Goal: Navigation & Orientation: Go to known website

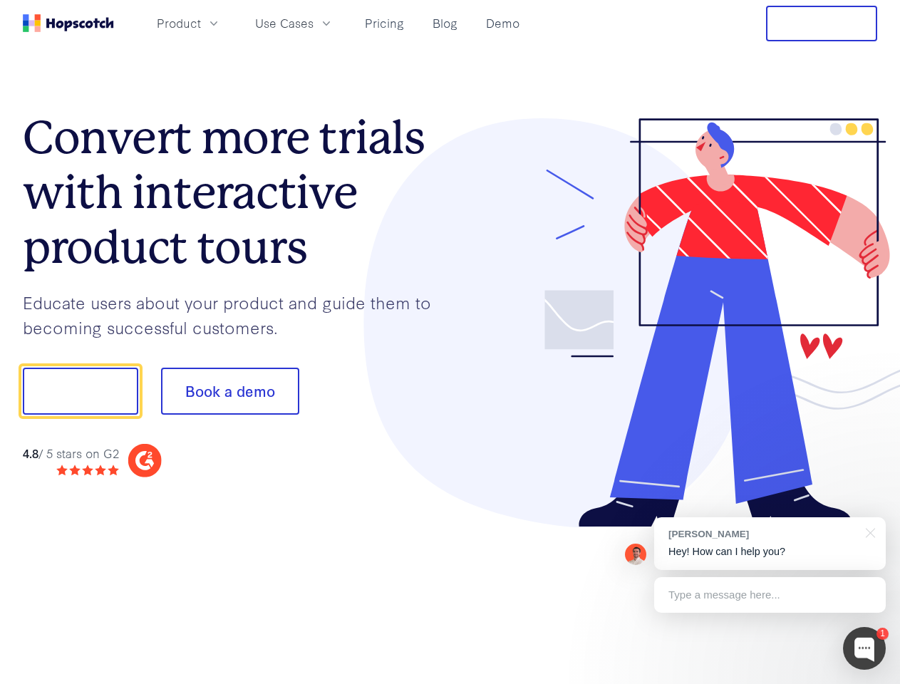
click at [451, 342] on div at bounding box center [665, 323] width 428 height 410
click at [201, 23] on span "Product" at bounding box center [179, 23] width 44 height 18
click at [314, 23] on span "Use Cases" at bounding box center [284, 23] width 58 height 18
click at [822, 24] on button "Free Trial" at bounding box center [821, 24] width 111 height 36
click at [80, 391] on button "Show me!" at bounding box center [80, 391] width 115 height 47
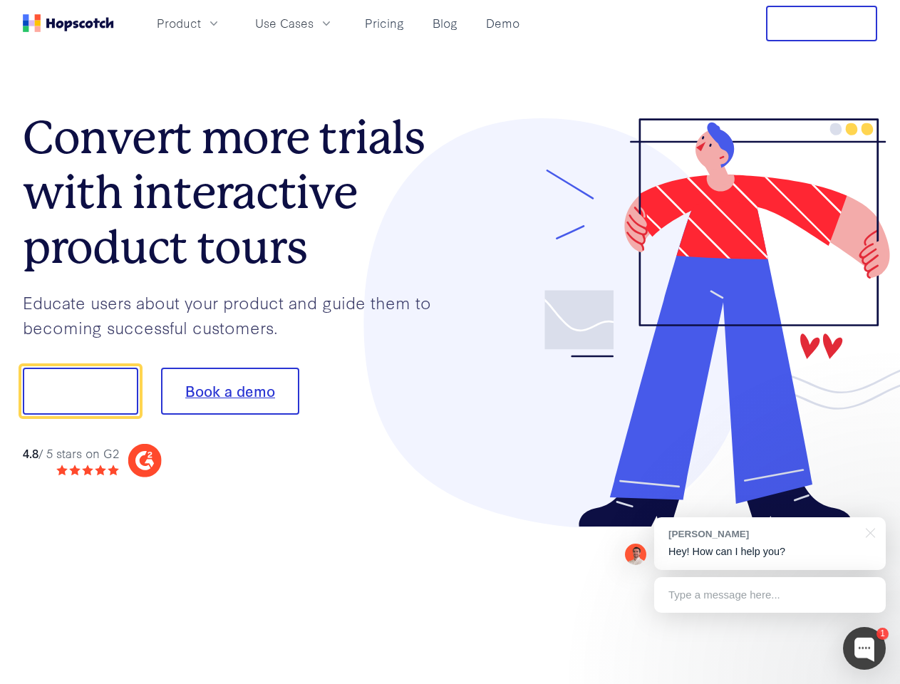
click at [230, 391] on button "Book a demo" at bounding box center [230, 391] width 138 height 47
click at [865, 649] on div at bounding box center [864, 648] width 43 height 43
click at [770, 544] on div "[PERSON_NAME] Hey! How can I help you?" at bounding box center [770, 544] width 232 height 53
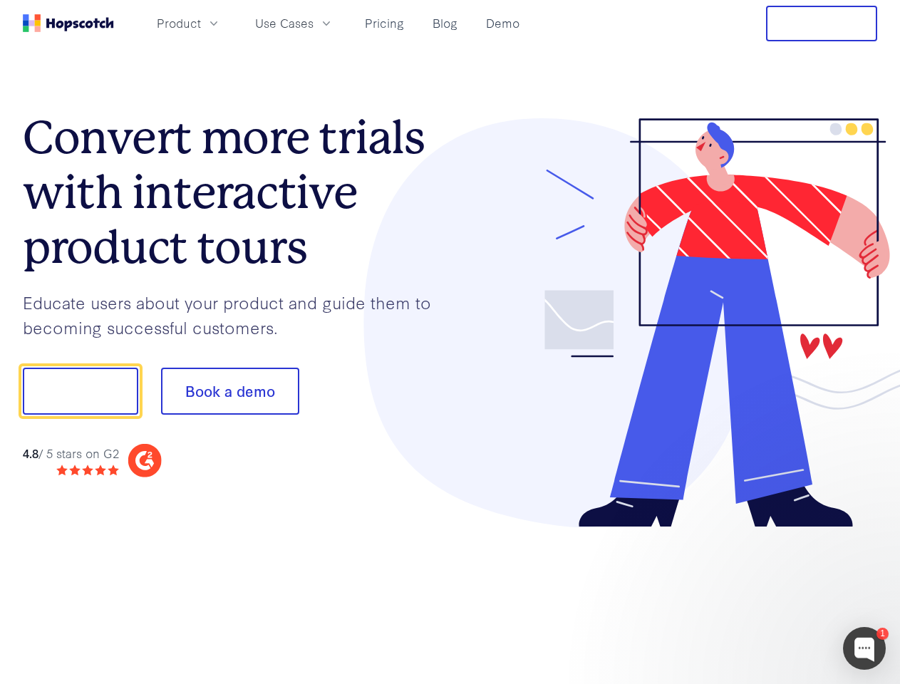
click at [868, 532] on div at bounding box center [752, 485] width 267 height 284
click at [770, 595] on div at bounding box center [752, 485] width 267 height 284
